Goal: Task Accomplishment & Management: Complete application form

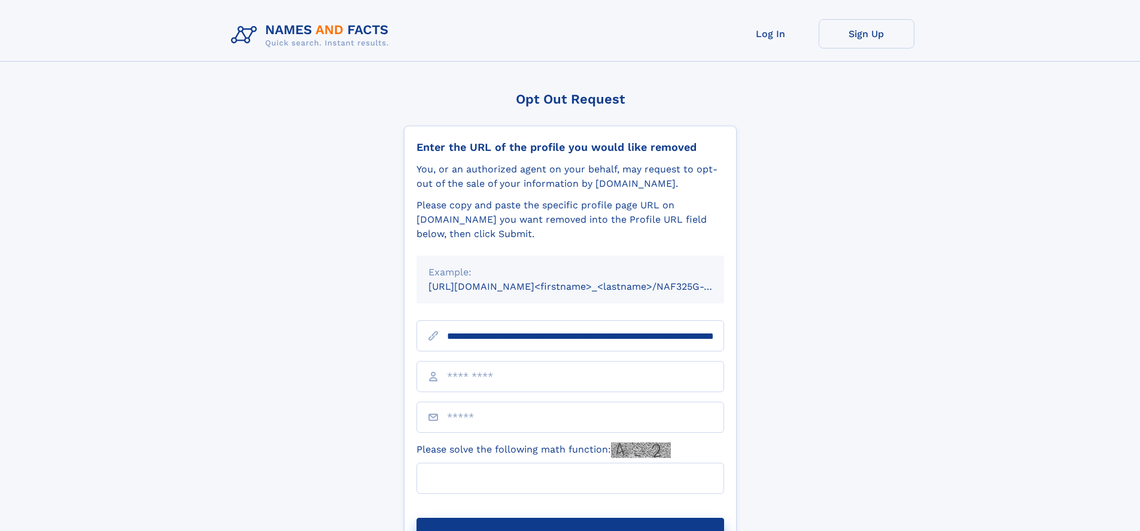
scroll to position [0, 119]
type input "**********"
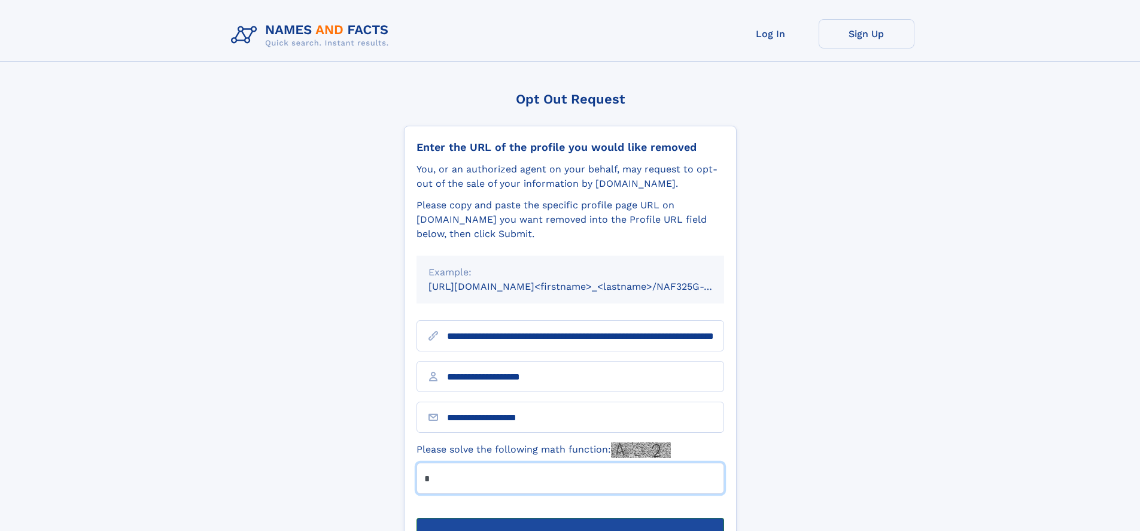
type input "*"
click at [570, 518] on button "Submit Opt Out Request" at bounding box center [570, 537] width 308 height 38
